Goal: Book appointment/travel/reservation

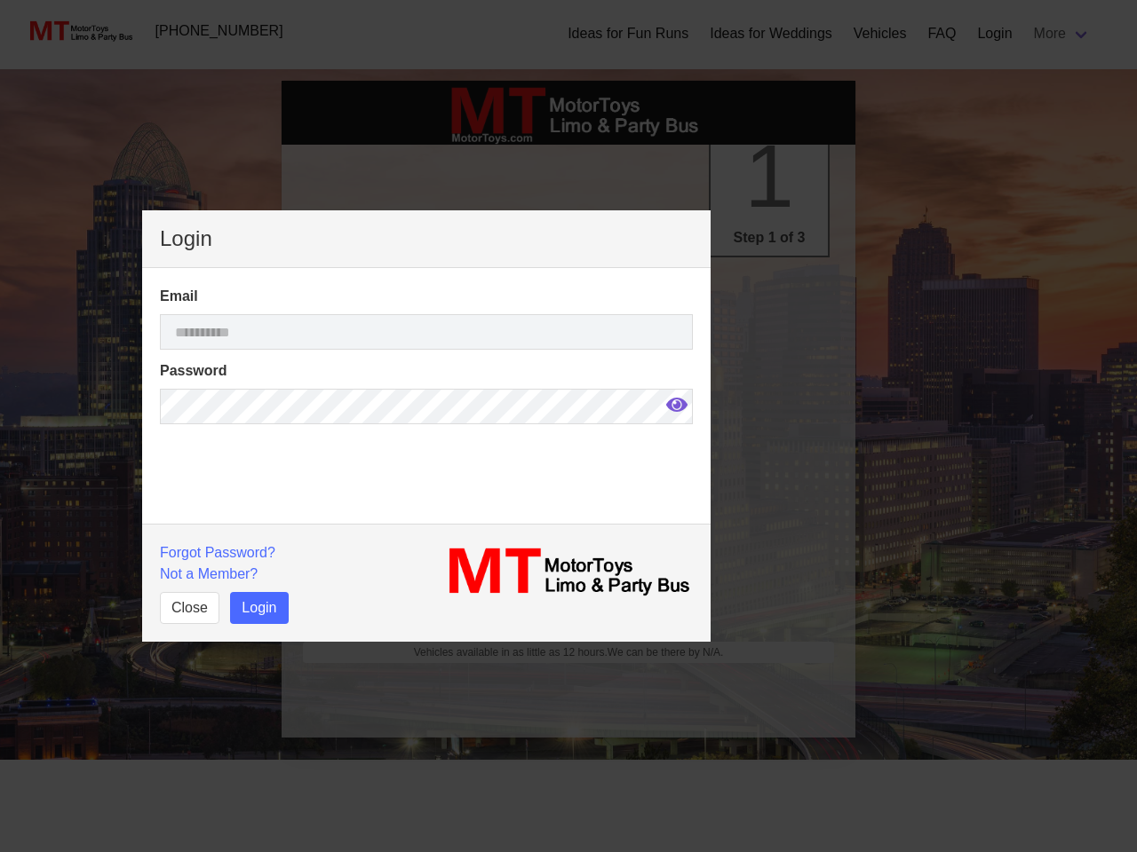
type input "*********"
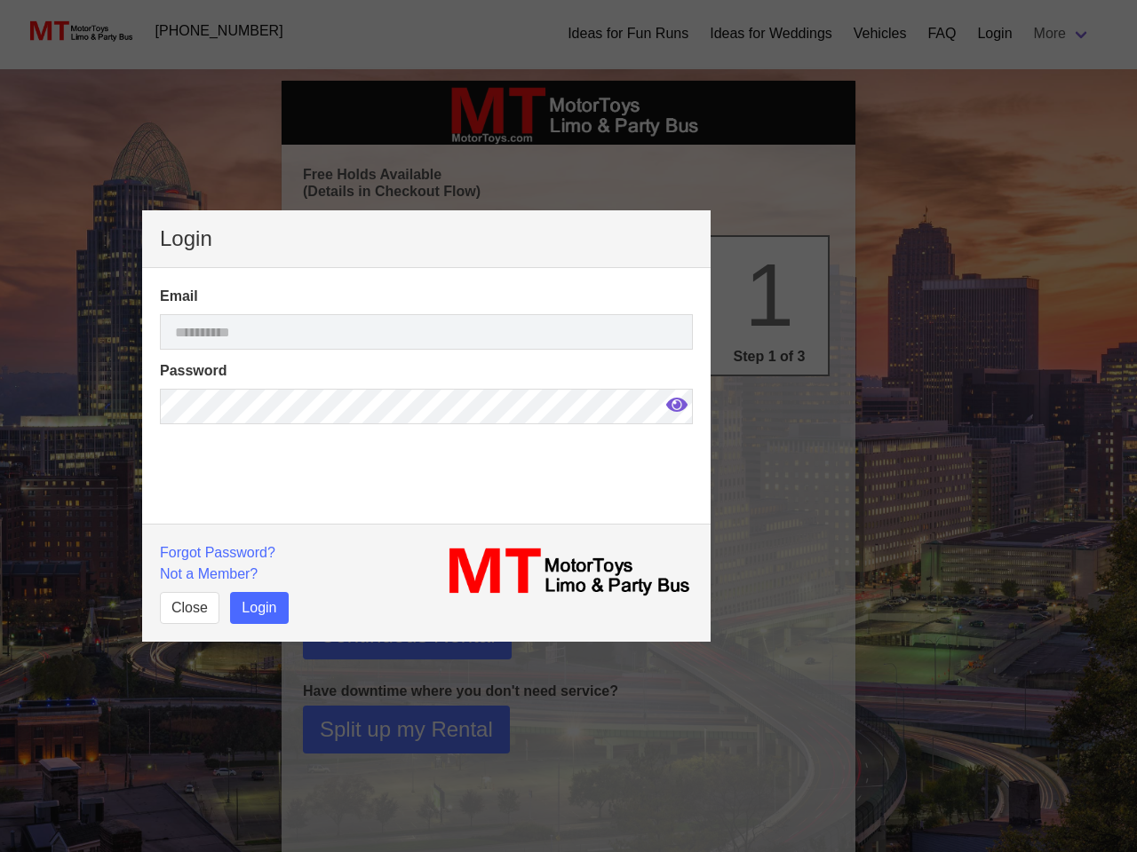
select select
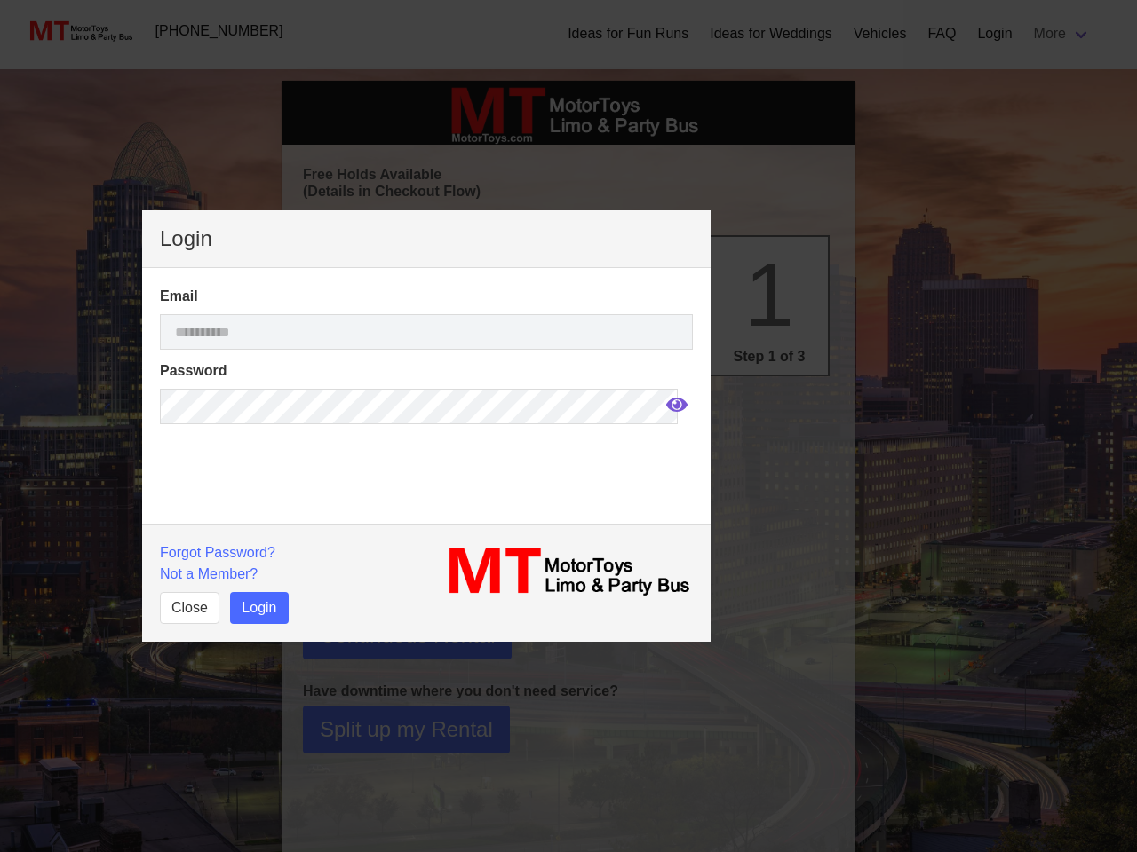
click at [666, 405] on icon at bounding box center [676, 405] width 21 height 14
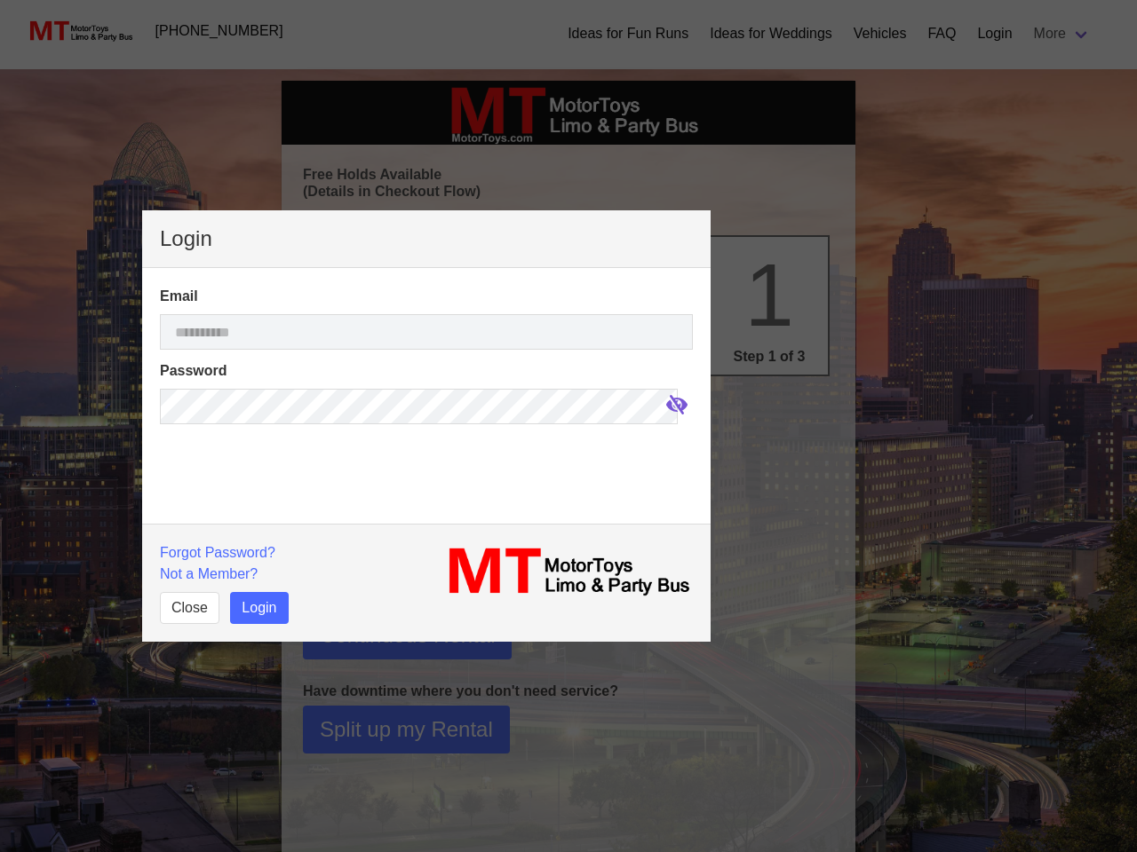
click at [215, 552] on p "Forgot Password?" at bounding box center [288, 553] width 256 height 21
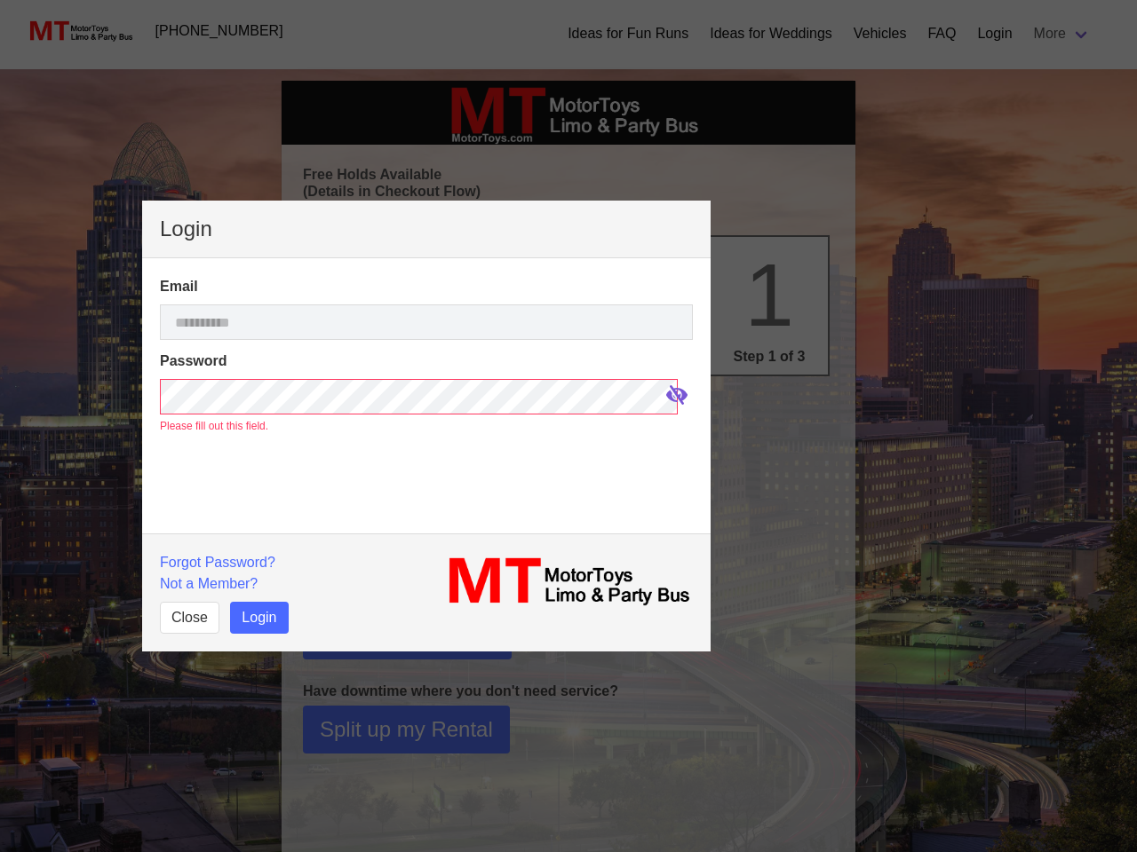
click at [209, 574] on p "Not a Member?" at bounding box center [288, 584] width 256 height 21
click at [188, 608] on button "Close" at bounding box center [189, 618] width 59 height 32
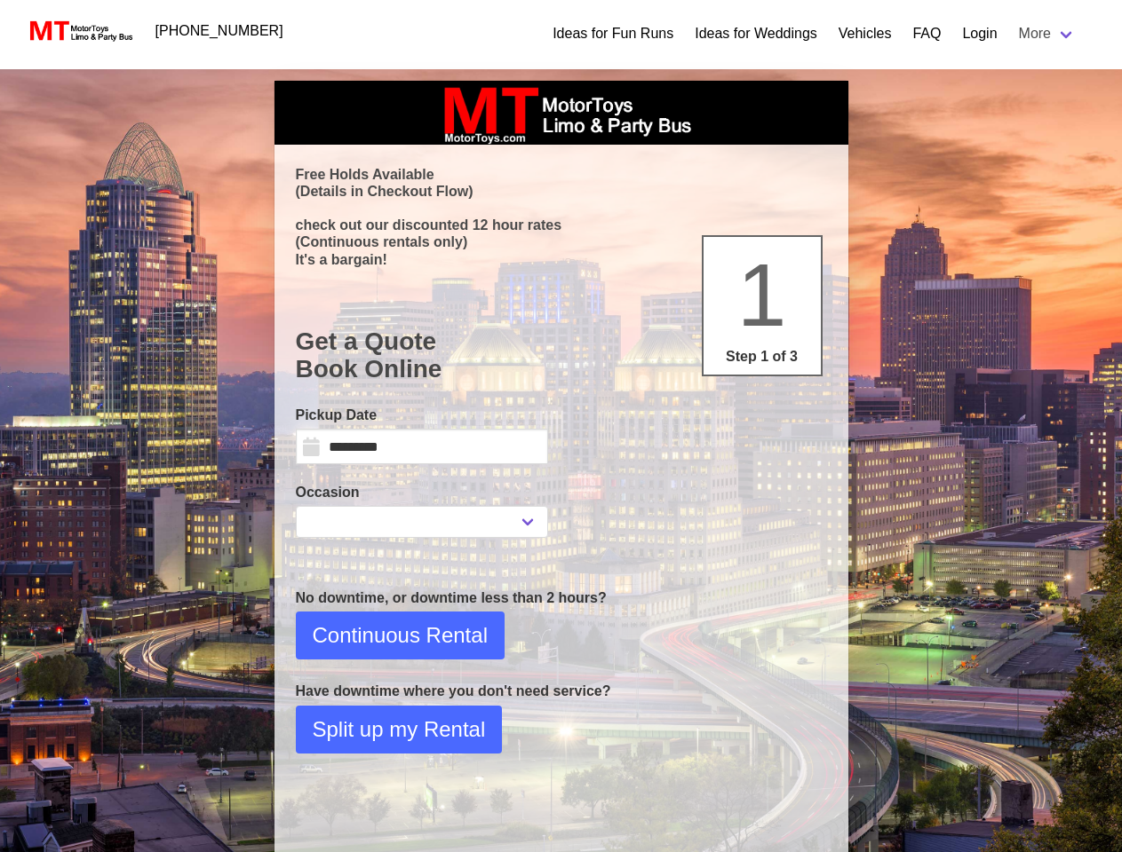
click at [411, 660] on div "Login Email Password Please fill out this field. Forgot Password? Not a Member?…" at bounding box center [561, 426] width 1122 height 852
